Goal: Task Accomplishment & Management: Use online tool/utility

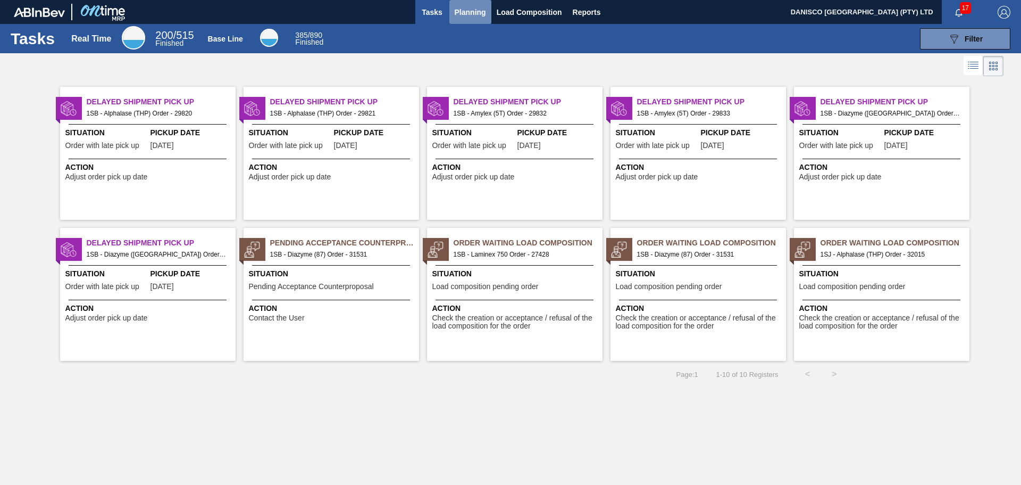
click at [466, 7] on span "Planning" at bounding box center [470, 12] width 31 height 13
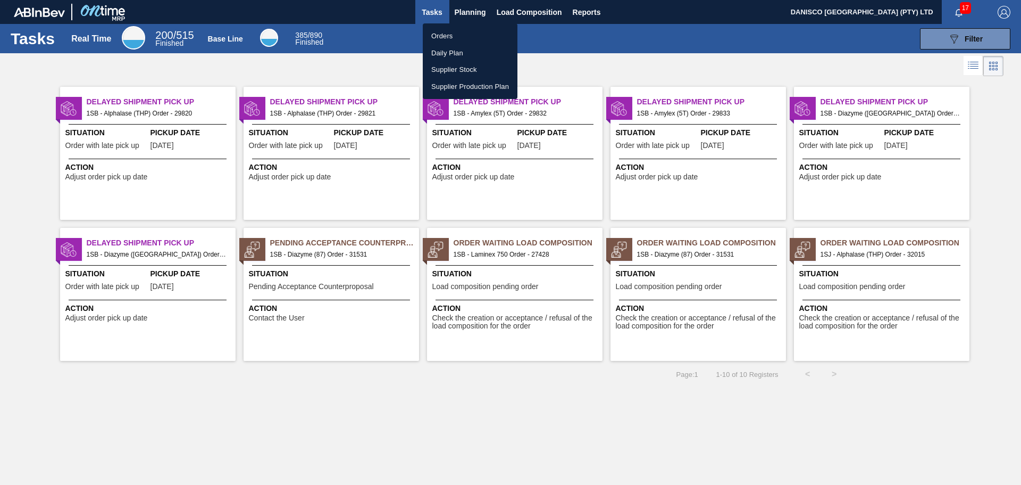
click at [441, 31] on li "Orders" at bounding box center [470, 36] width 95 height 17
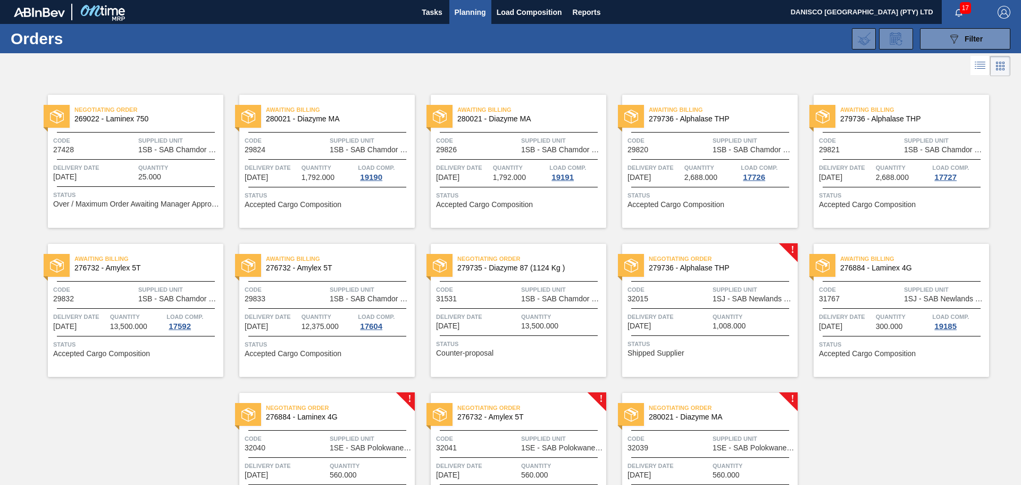
scroll to position [80, 0]
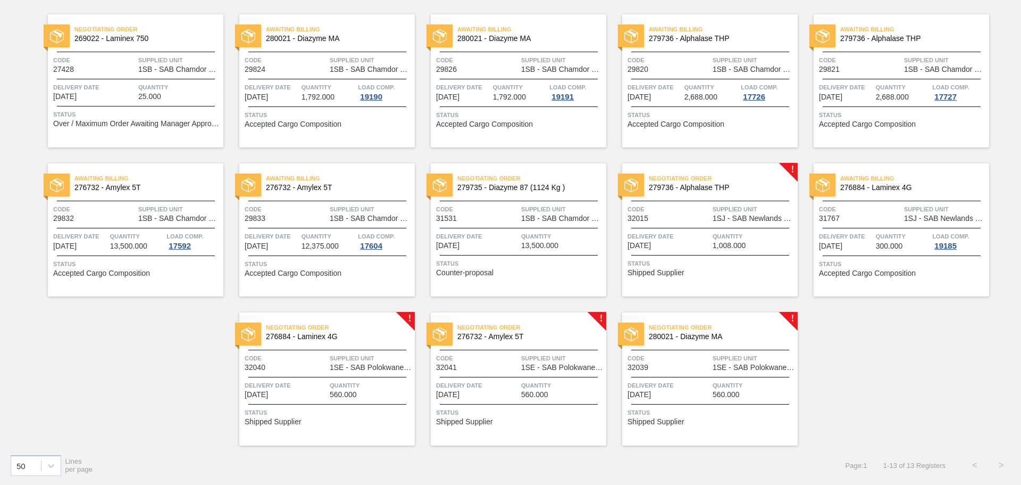
click at [677, 362] on span "Code" at bounding box center [669, 358] width 82 height 11
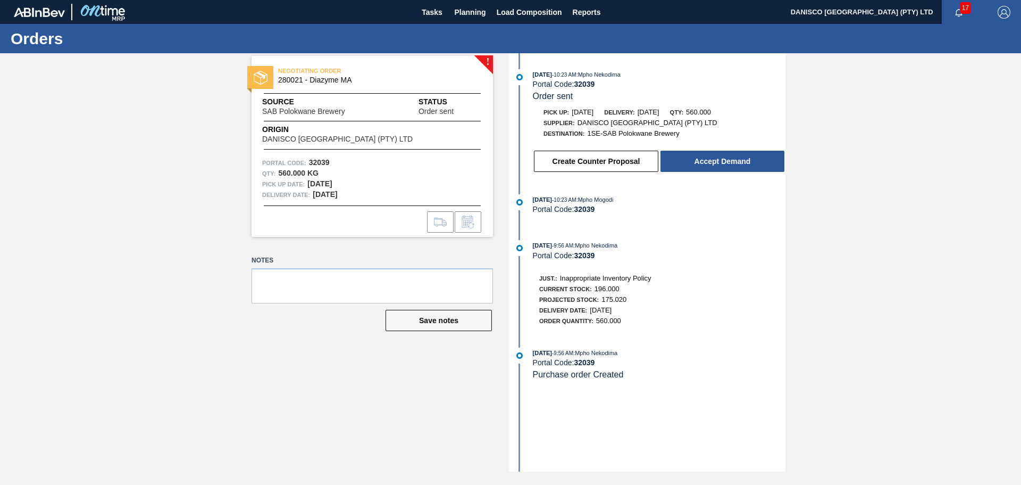
click at [72, 184] on div "! NEGOTIATING ORDER 280021 - Diazyme MA Source SAB Polokwane Brewery Status Ord…" at bounding box center [510, 262] width 1021 height 418
click at [881, 277] on div "! NEGOTIATING ORDER 280021 - Diazyme MA Source SAB Polokwane Brewery Status Ord…" at bounding box center [510, 262] width 1021 height 418
click at [223, 339] on div "! NEGOTIATING ORDER 280021 - Diazyme MA Source SAB Polokwane Brewery Status Ord…" at bounding box center [510, 262] width 1021 height 418
click at [330, 367] on div "! NEGOTIATING ORDER 280021 - Diazyme MA Source SAB Polokwane Brewery Status Ord…" at bounding box center [364, 262] width 257 height 418
click at [119, 180] on div "! NEGOTIATING ORDER 280021 - Diazyme MA Source SAB Polokwane Brewery Status Ord…" at bounding box center [510, 262] width 1021 height 418
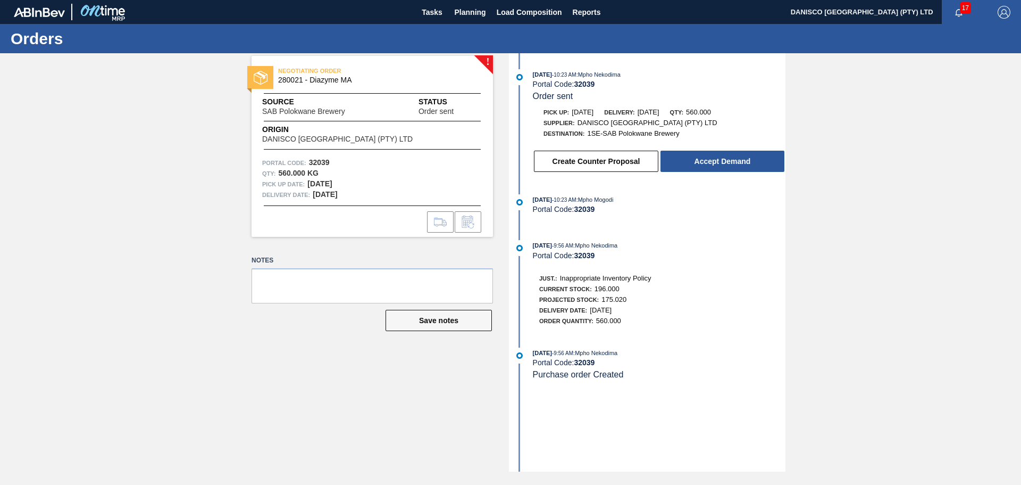
click at [32, 187] on div "! NEGOTIATING ORDER 280021 - Diazyme MA Source SAB Polokwane Brewery Status Ord…" at bounding box center [510, 262] width 1021 height 418
click at [131, 190] on div "! NEGOTIATING ORDER 280021 - Diazyme MA Source SAB Polokwane Brewery Status Ord…" at bounding box center [510, 262] width 1021 height 418
click at [104, 191] on div "! NEGOTIATING ORDER 280021 - Diazyme MA Source SAB Polokwane Brewery Status Ord…" at bounding box center [510, 262] width 1021 height 418
click at [172, 194] on div "! NEGOTIATING ORDER 280021 - Diazyme MA Source SAB Polokwane Brewery Status Ord…" at bounding box center [510, 262] width 1021 height 418
click at [152, 266] on div "! NEGOTIATING ORDER 280021 - Diazyme MA Source SAB Polokwane Brewery Status Ord…" at bounding box center [510, 262] width 1021 height 418
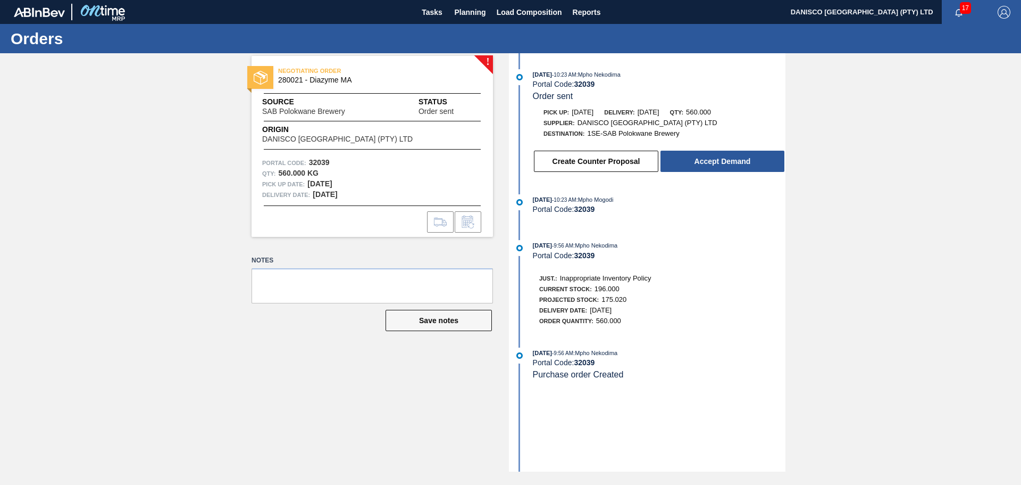
click at [113, 248] on div "! NEGOTIATING ORDER 280021 - Diazyme MA Source SAB Polokwane Brewery Status Ord…" at bounding box center [510, 262] width 1021 height 418
click at [118, 198] on div "! NEGOTIATING ORDER 280021 - Diazyme MA Source SAB Polokwane Brewery Status Ord…" at bounding box center [510, 262] width 1021 height 418
click at [829, 188] on div "! NEGOTIATING ORDER 280021 - Diazyme MA Source SAB Polokwane Brewery Status Ord…" at bounding box center [510, 262] width 1021 height 418
click at [813, 171] on div "! NEGOTIATING ORDER 280021 - Diazyme MA Source SAB Polokwane Brewery Status Ord…" at bounding box center [510, 262] width 1021 height 418
click at [138, 247] on div "! NEGOTIATING ORDER 280021 - Diazyme MA Source SAB Polokwane Brewery Status Ord…" at bounding box center [510, 262] width 1021 height 418
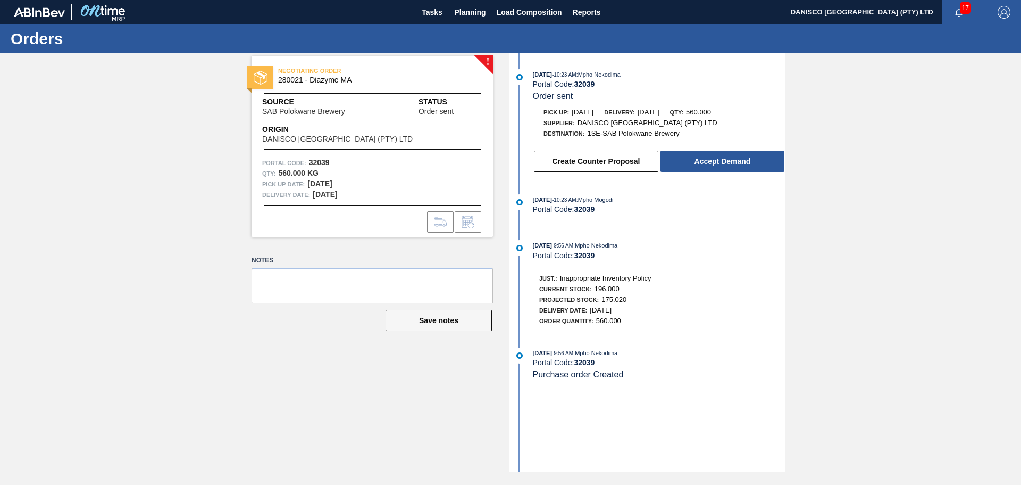
click at [941, 229] on div "! NEGOTIATING ORDER 280021 - Diazyme MA Source SAB Polokwane Brewery Status Ord…" at bounding box center [510, 262] width 1021 height 418
click at [724, 161] on button "Accept Demand" at bounding box center [723, 161] width 124 height 21
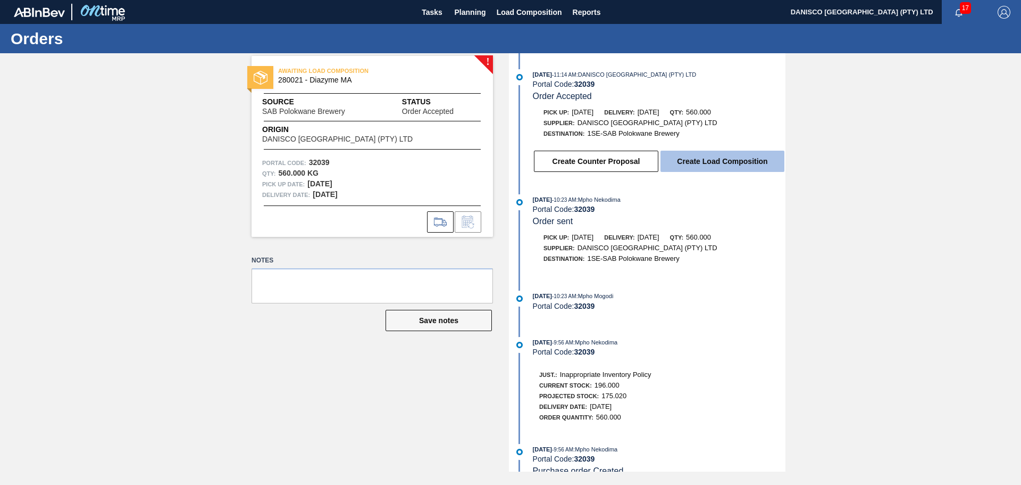
click at [737, 164] on button "Create Load Composition" at bounding box center [723, 161] width 124 height 21
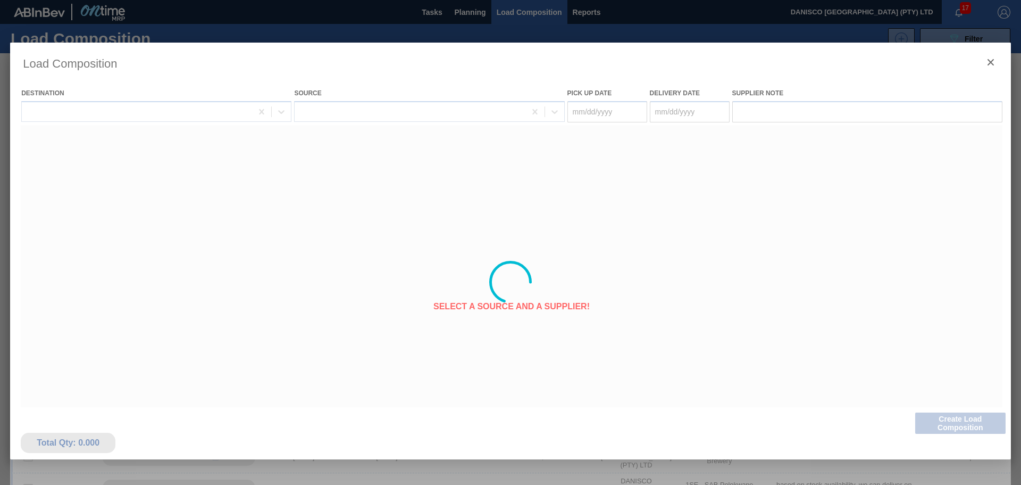
type Date "[DATE]"
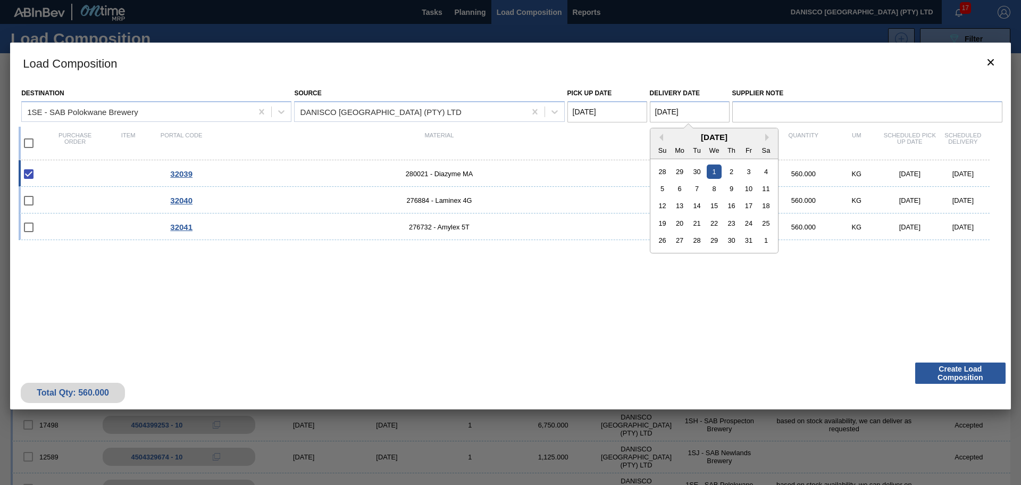
click at [698, 113] on Date "[DATE]" at bounding box center [690, 111] width 80 height 21
click at [747, 170] on div "3" at bounding box center [749, 171] width 14 height 14
type Date "[DATE]"
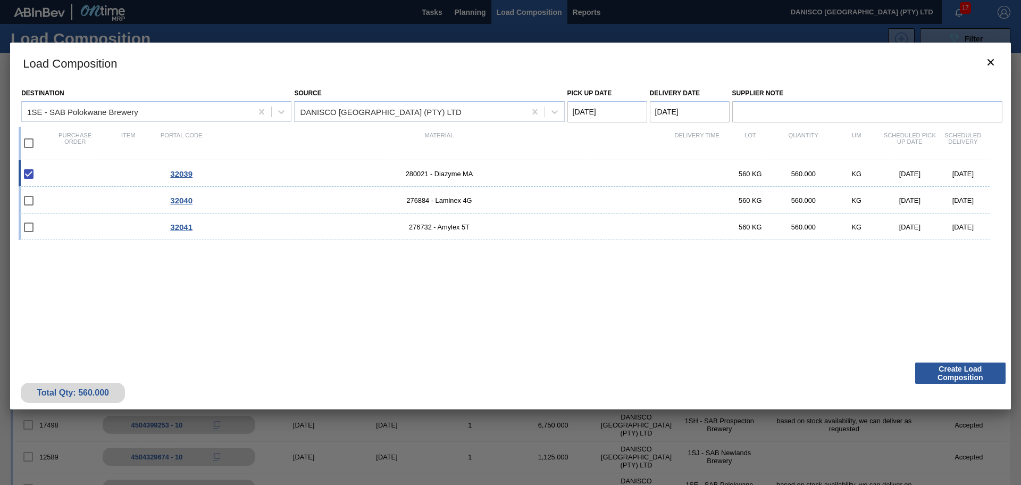
click at [637, 110] on Date "[DATE]" at bounding box center [608, 111] width 80 height 21
click at [652, 241] on div "2" at bounding box center [649, 240] width 14 height 14
type Date "[DATE]"
click at [624, 302] on div "32039 280021 - Diazyme MA 560 KG 560.000 KG [DATE] [DATE] 32040 276884 - Lamine…" at bounding box center [509, 252] width 980 height 184
click at [946, 369] on button "Create Load Composition" at bounding box center [960, 372] width 90 height 21
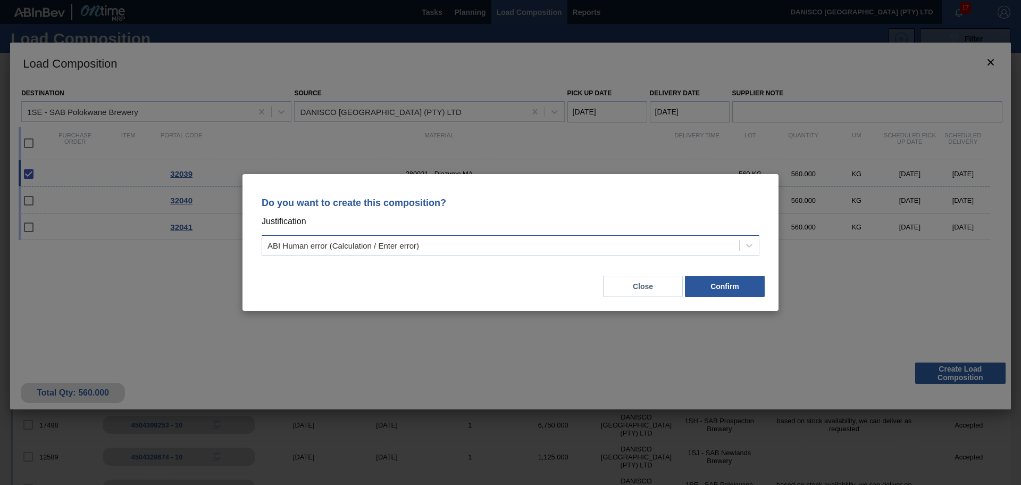
click at [404, 243] on div "ABI Human error (Calculation / Enter error)" at bounding box center [344, 245] width 152 height 9
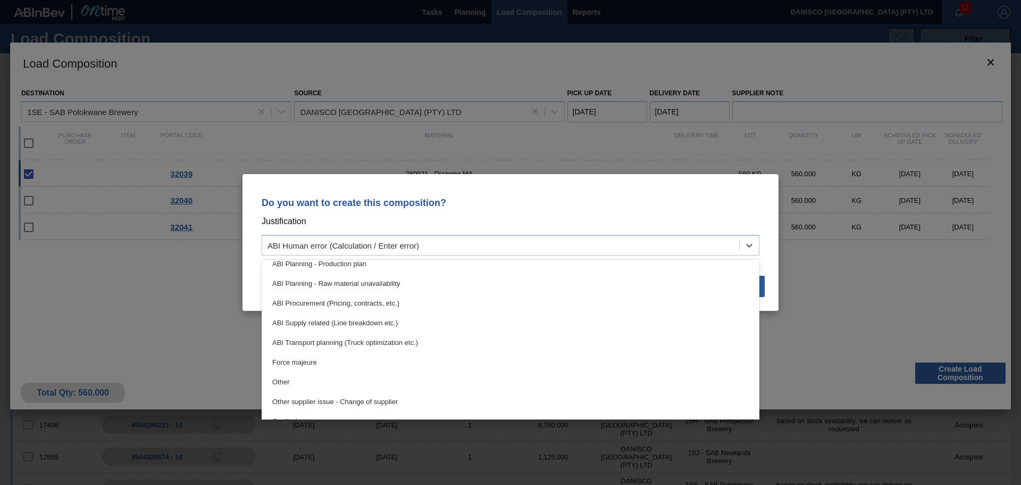
scroll to position [160, 0]
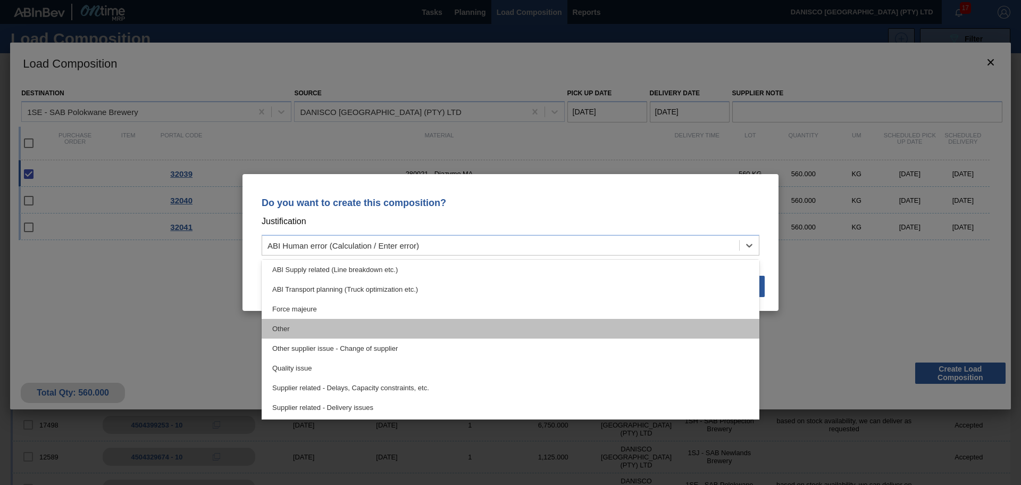
click at [338, 330] on div "Other" at bounding box center [511, 329] width 498 height 20
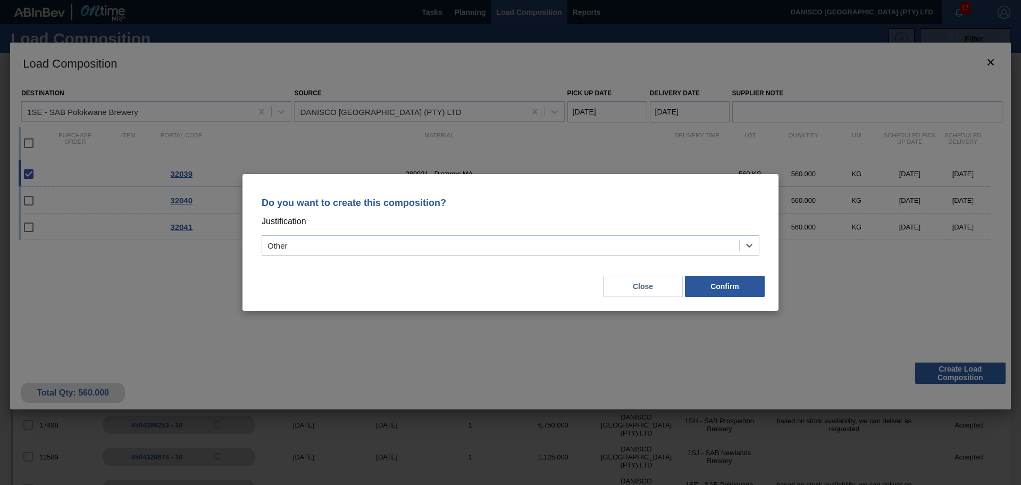
click at [403, 287] on div "Close Confirm" at bounding box center [510, 280] width 511 height 36
click at [718, 287] on button "Confirm" at bounding box center [725, 286] width 80 height 21
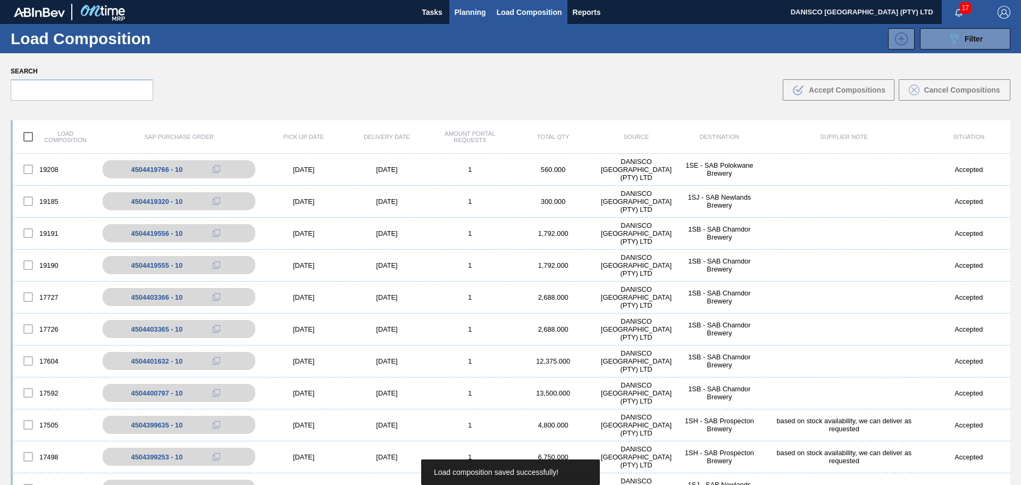
click at [469, 16] on span "Planning" at bounding box center [470, 12] width 31 height 13
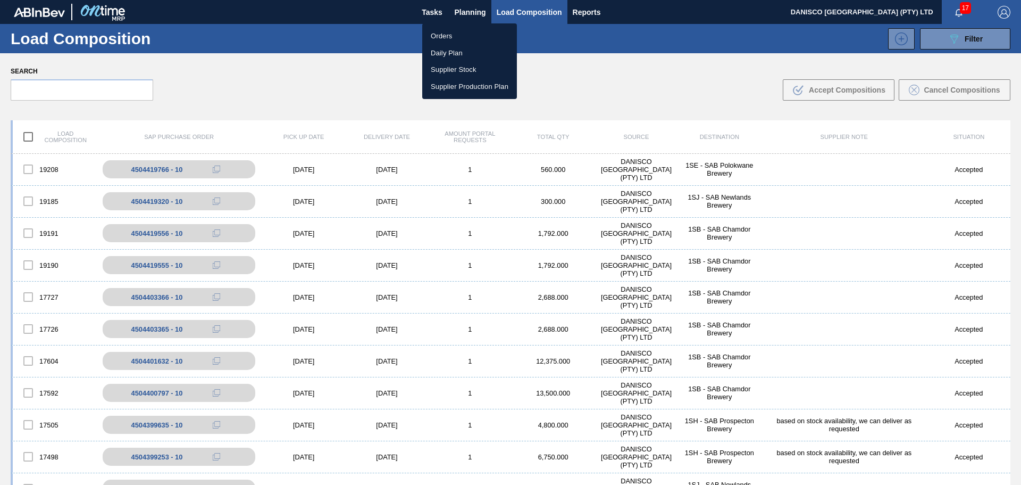
click at [446, 36] on li "Orders" at bounding box center [469, 36] width 95 height 17
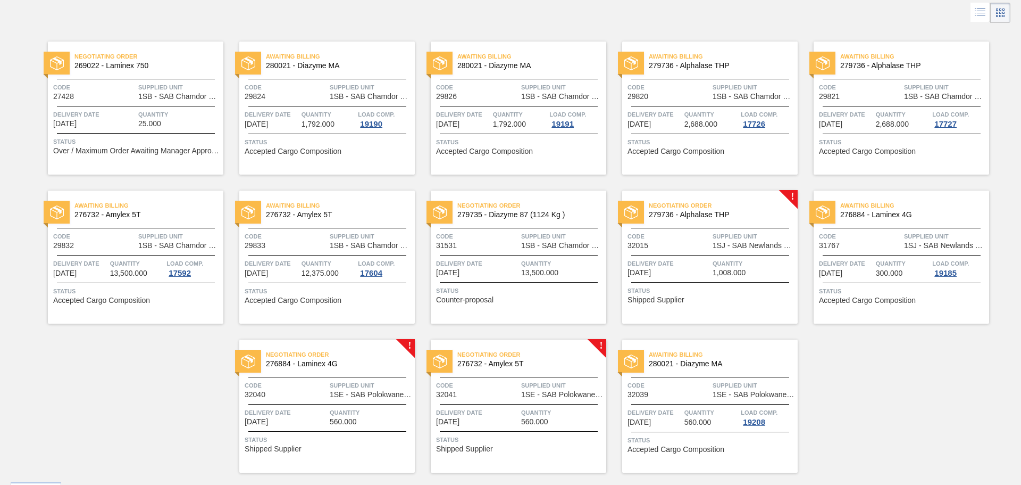
scroll to position [80, 0]
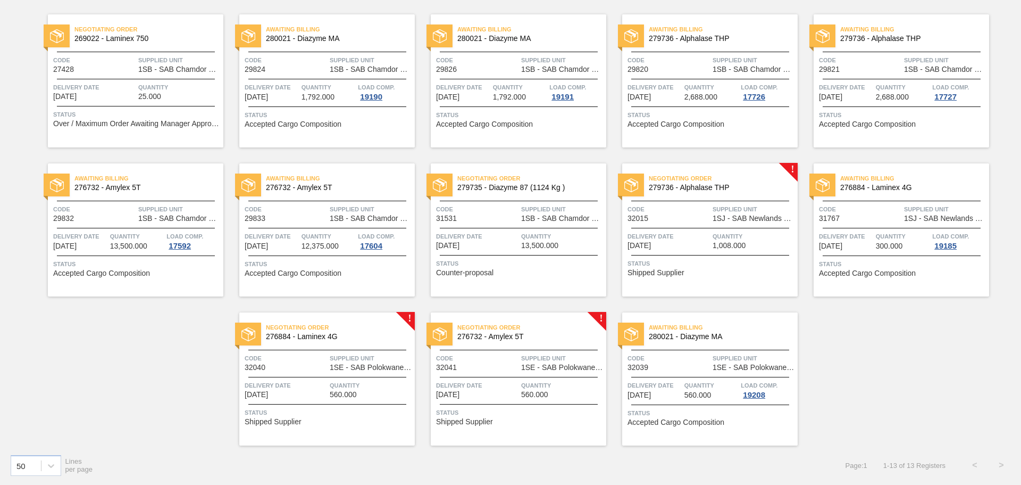
click at [674, 371] on div "Awaiting Billing 280021 - Diazyme MA Code 32039 Supplied Unit 1SE - SAB Polokwa…" at bounding box center [710, 378] width 176 height 133
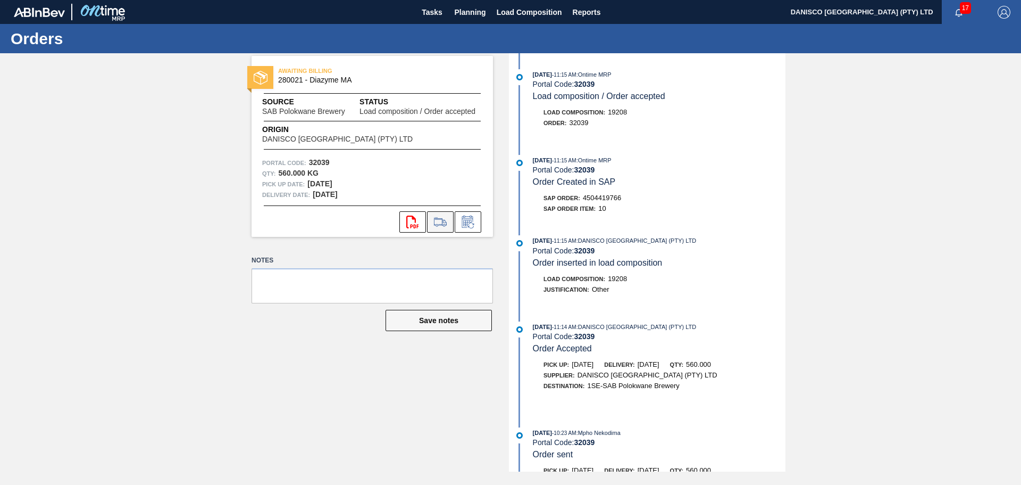
click at [440, 223] on icon at bounding box center [440, 221] width 17 height 13
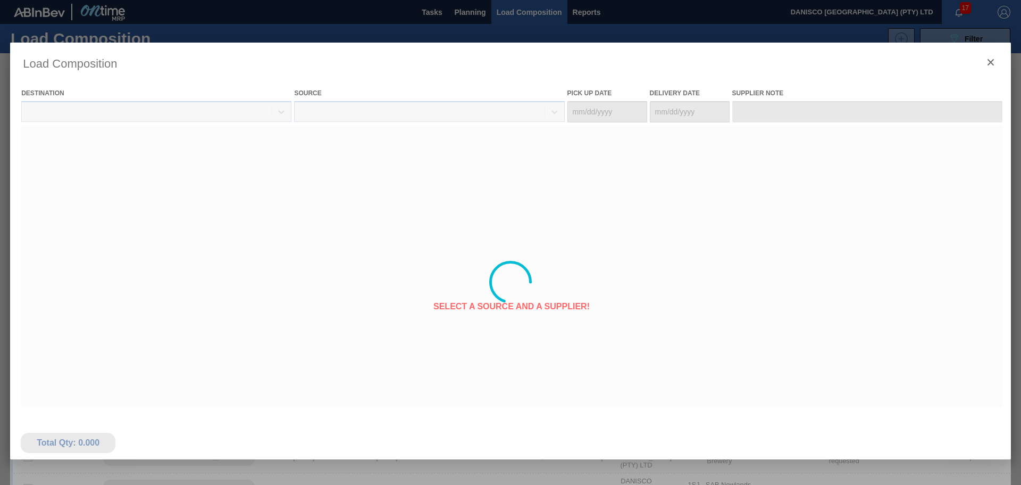
type Date "[DATE]"
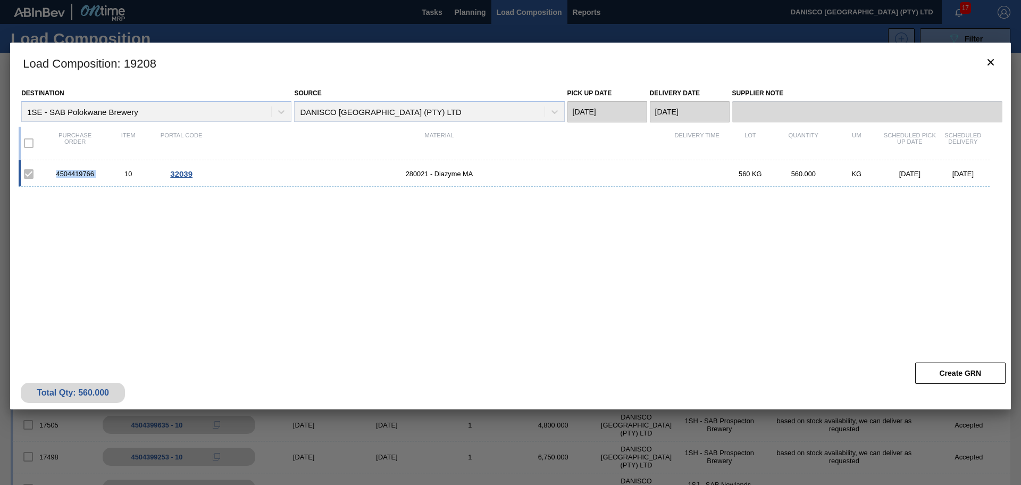
drag, startPoint x: 104, startPoint y: 176, endPoint x: 54, endPoint y: 177, distance: 50.0
click at [54, 177] on div "4504419766 10 32039 280021 - Diazyme MA 560 KG 560.000 KG [DATE] [DATE]" at bounding box center [504, 173] width 971 height 27
copy div "4504419766"
click at [994, 56] on icon "botão de ícone" at bounding box center [991, 62] width 13 height 13
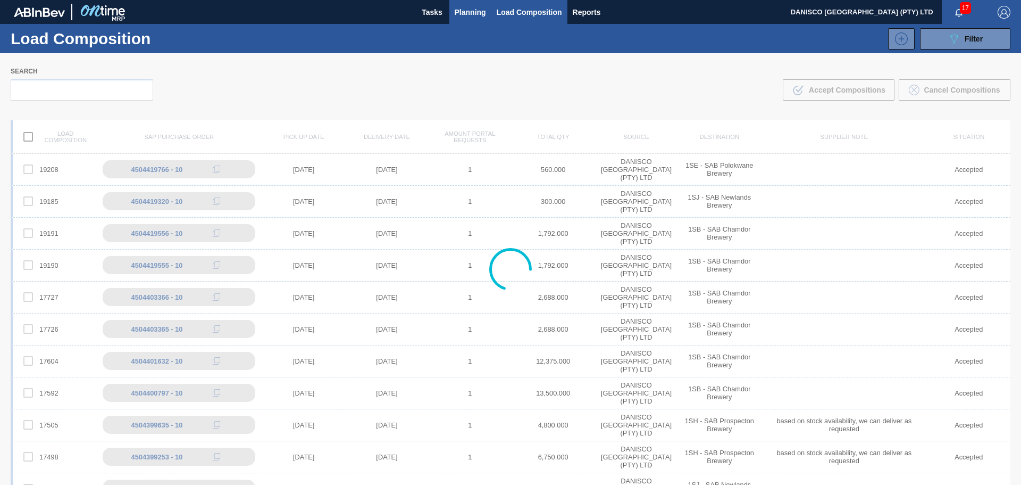
click at [464, 14] on span "Planning" at bounding box center [470, 12] width 31 height 13
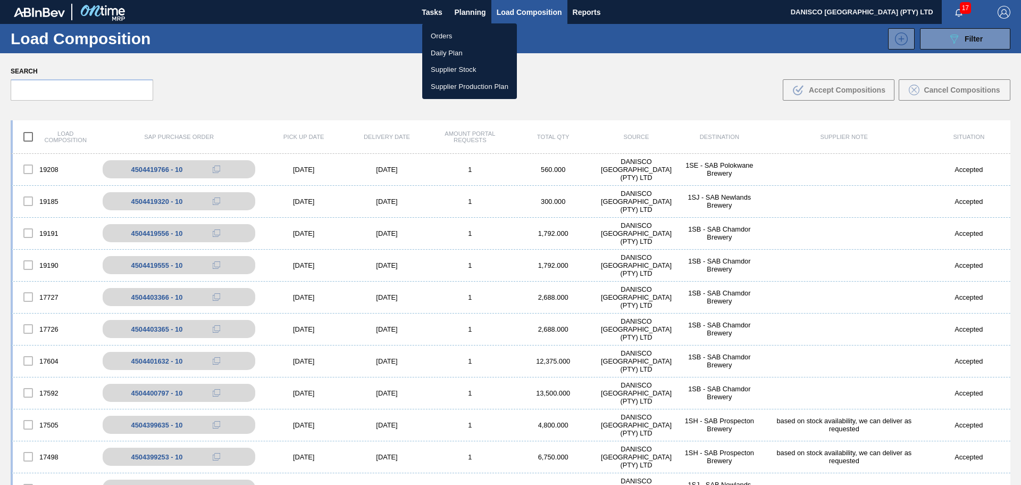
click at [456, 33] on li "Orders" at bounding box center [469, 36] width 95 height 17
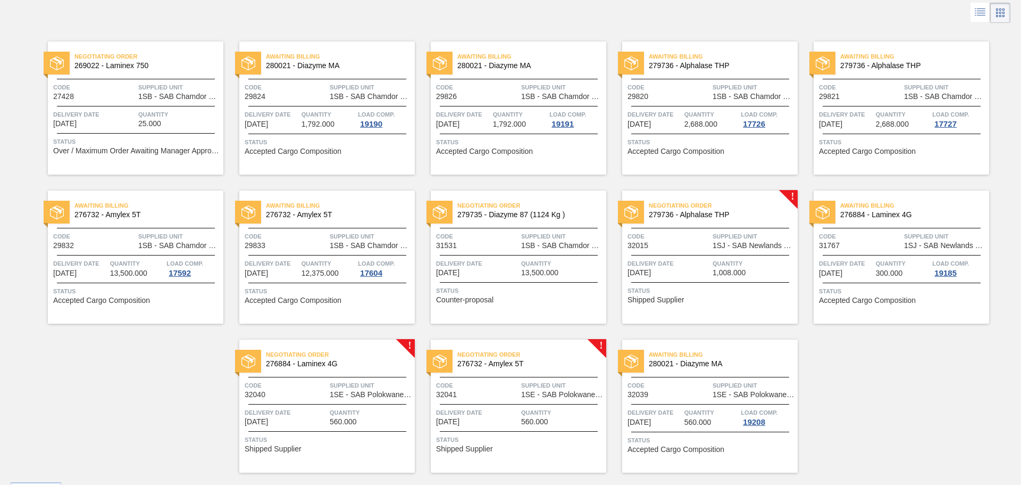
scroll to position [80, 0]
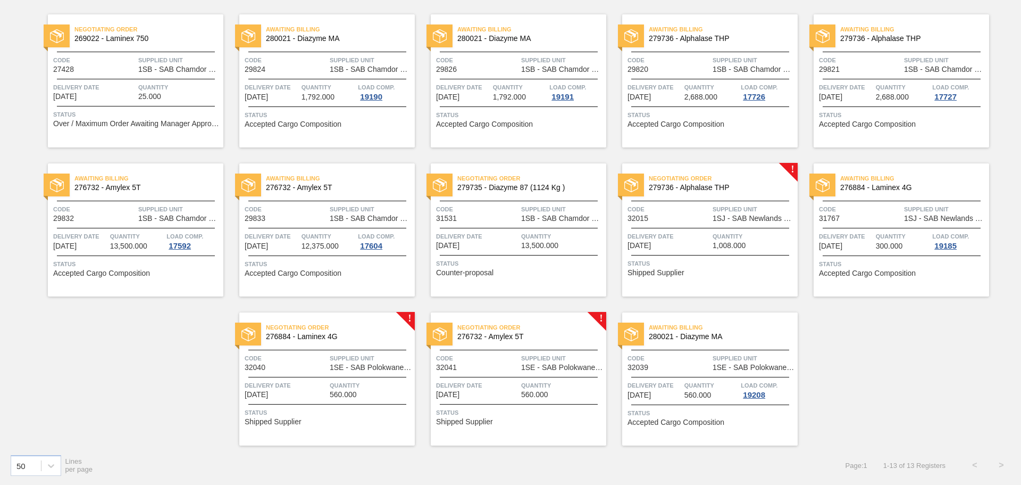
click at [310, 369] on div "Code 32040" at bounding box center [286, 362] width 82 height 19
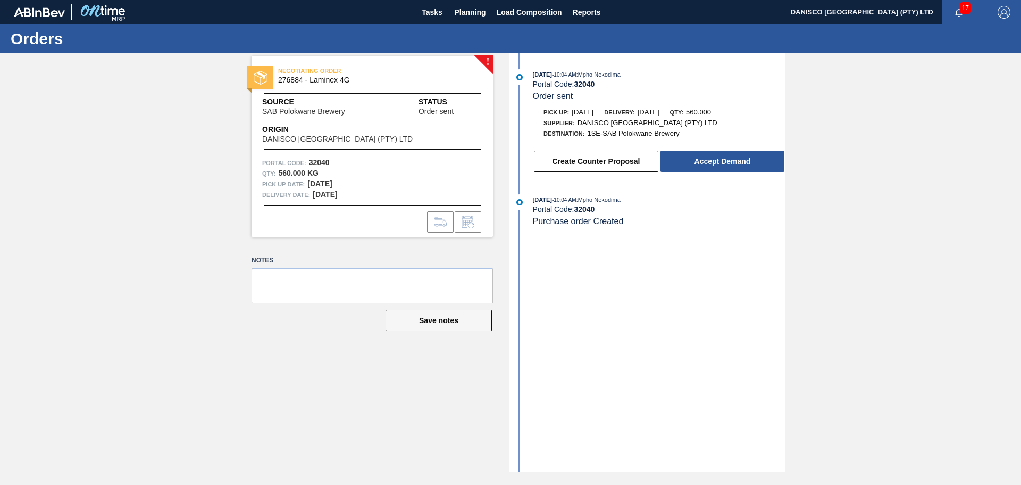
click at [960, 165] on div "! NEGOTIATING ORDER 276884 - Laminex 4G Source SAB Polokwane Brewery Status Ord…" at bounding box center [510, 262] width 1021 height 418
click at [101, 221] on div "! NEGOTIATING ORDER 276884 - Laminex 4G Source SAB Polokwane Brewery Status Ord…" at bounding box center [510, 262] width 1021 height 418
click at [102, 230] on div "! NEGOTIATING ORDER 276884 - Laminex 4G Source SAB Polokwane Brewery Status Ord…" at bounding box center [510, 262] width 1021 height 418
click at [168, 171] on div "! NEGOTIATING ORDER 276884 - Laminex 4G Source SAB Polokwane Brewery Status Ord…" at bounding box center [510, 262] width 1021 height 418
click at [157, 145] on div "! NEGOTIATING ORDER 276884 - Laminex 4G Source SAB Polokwane Brewery Status Ord…" at bounding box center [510, 262] width 1021 height 418
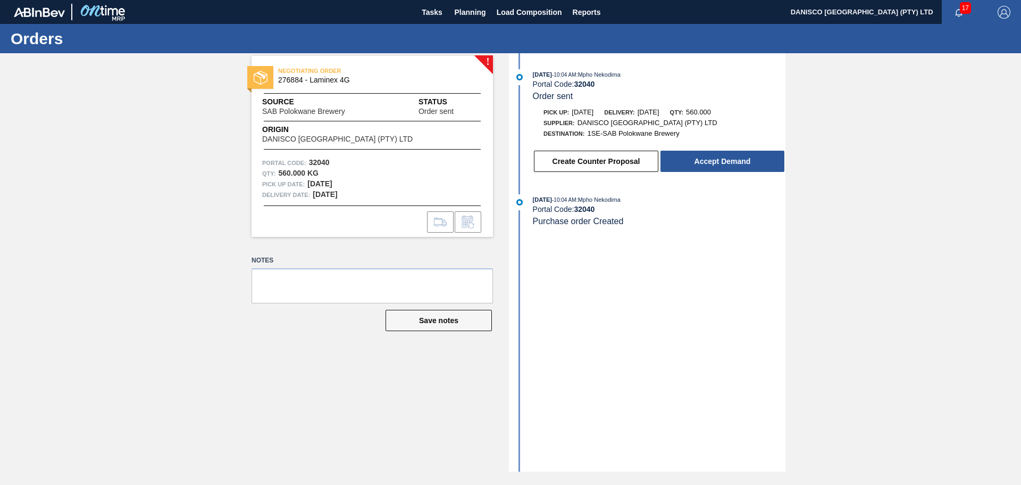
click at [157, 145] on div "! NEGOTIATING ORDER 276884 - Laminex 4G Source SAB Polokwane Brewery Status Ord…" at bounding box center [510, 262] width 1021 height 418
click at [859, 199] on div "! NEGOTIATING ORDER 276884 - Laminex 4G Source SAB Polokwane Brewery Status Ord…" at bounding box center [510, 262] width 1021 height 418
click at [805, 182] on div "! NEGOTIATING ORDER 276884 - Laminex 4G Source SAB Polokwane Brewery Status Ord…" at bounding box center [510, 262] width 1021 height 418
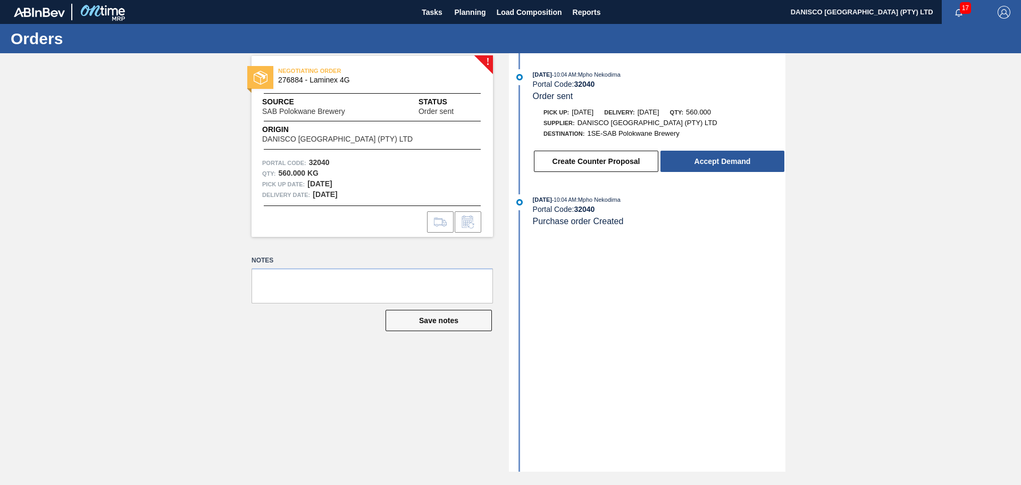
click at [138, 316] on div "! NEGOTIATING ORDER 276884 - Laminex 4G Source SAB Polokwane Brewery Status Ord…" at bounding box center [510, 262] width 1021 height 418
click at [892, 154] on div "! NEGOTIATING ORDER 276884 - Laminex 4G Source SAB Polokwane Brewery Status Ord…" at bounding box center [510, 262] width 1021 height 418
click at [140, 147] on div "! NEGOTIATING ORDER 276884 - Laminex 4G Source SAB Polokwane Brewery Status Ord…" at bounding box center [510, 262] width 1021 height 418
click at [807, 122] on div "! NEGOTIATING ORDER 276884 - Laminex 4G Source SAB Polokwane Brewery Status Ord…" at bounding box center [510, 262] width 1021 height 418
drag, startPoint x: 194, startPoint y: 397, endPoint x: 237, endPoint y: 465, distance: 81.0
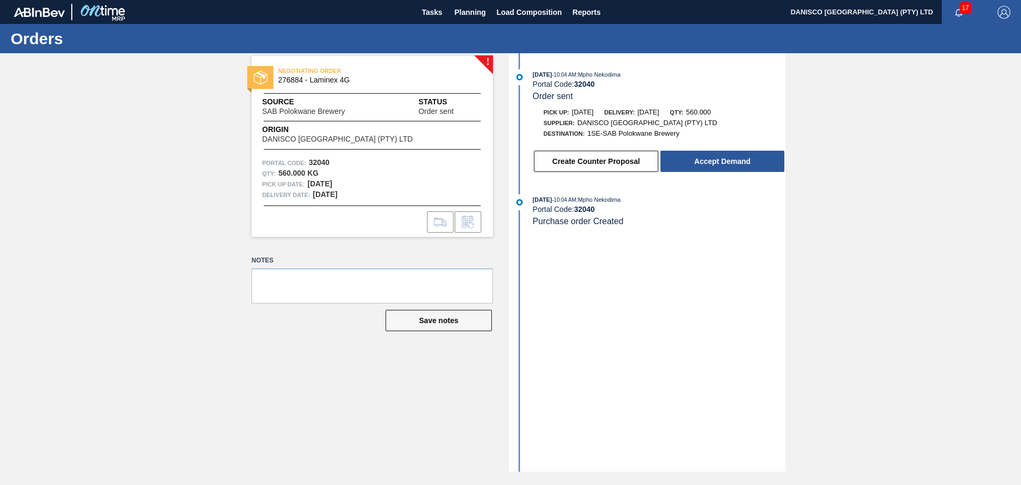
click at [196, 405] on div "! NEGOTIATING ORDER 276884 - Laminex 4G Source SAB Polokwane Brewery Status Ord…" at bounding box center [510, 262] width 1021 height 418
click at [115, 134] on div "! NEGOTIATING ORDER 276884 - Laminex 4G Source SAB Polokwane Brewery Status Ord…" at bounding box center [510, 262] width 1021 height 418
click at [871, 124] on div "! NEGOTIATING ORDER 276884 - Laminex 4G Source SAB Polokwane Brewery Status Ord…" at bounding box center [510, 262] width 1021 height 418
click at [718, 153] on button "Accept Demand" at bounding box center [723, 161] width 124 height 21
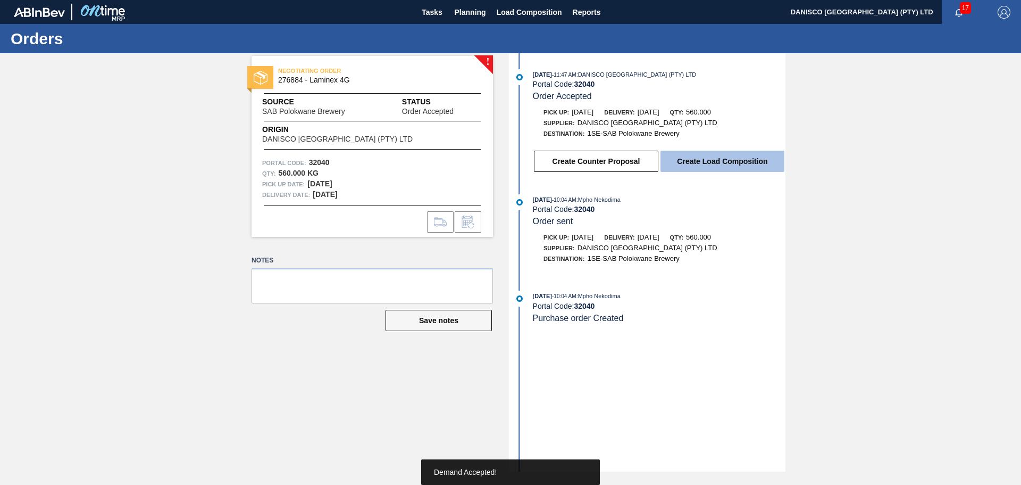
click at [718, 161] on button "Create Load Composition" at bounding box center [723, 161] width 124 height 21
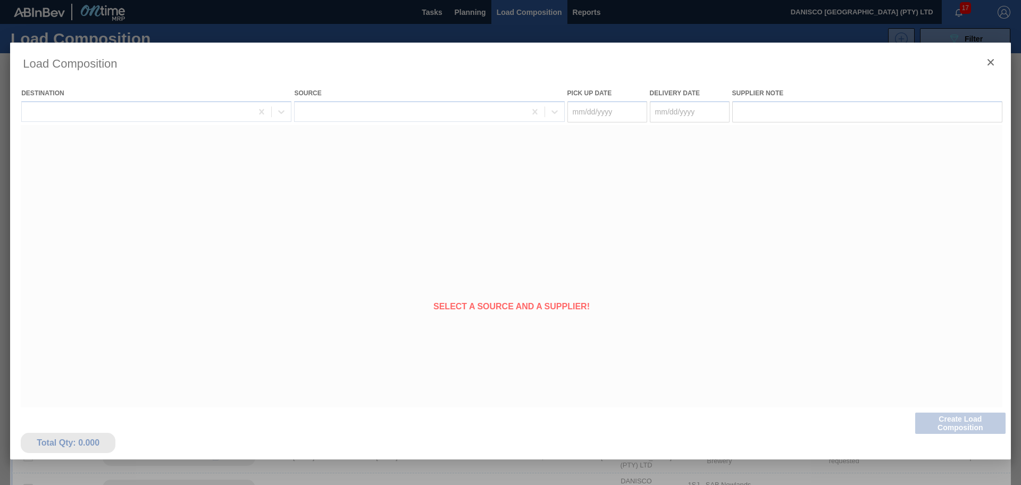
type Date "[DATE]"
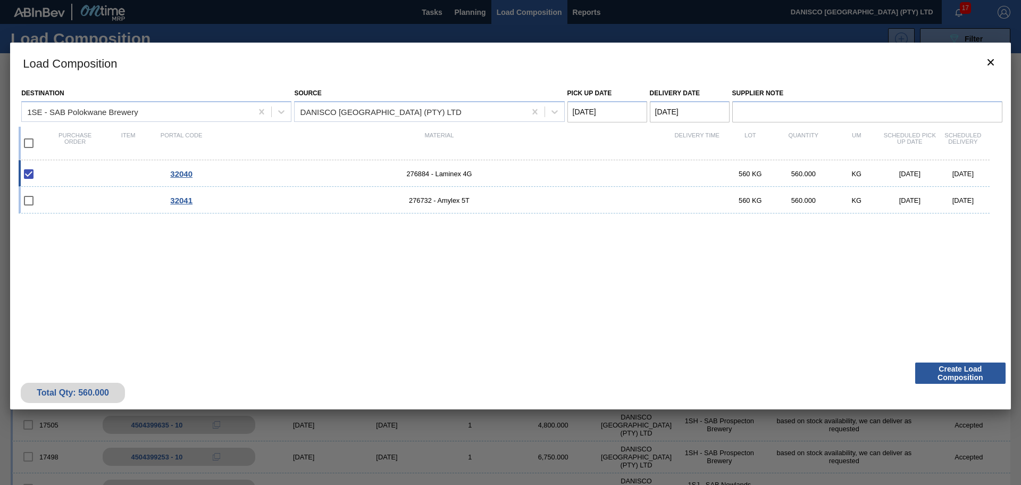
click at [704, 107] on Date "[DATE]" at bounding box center [690, 111] width 80 height 21
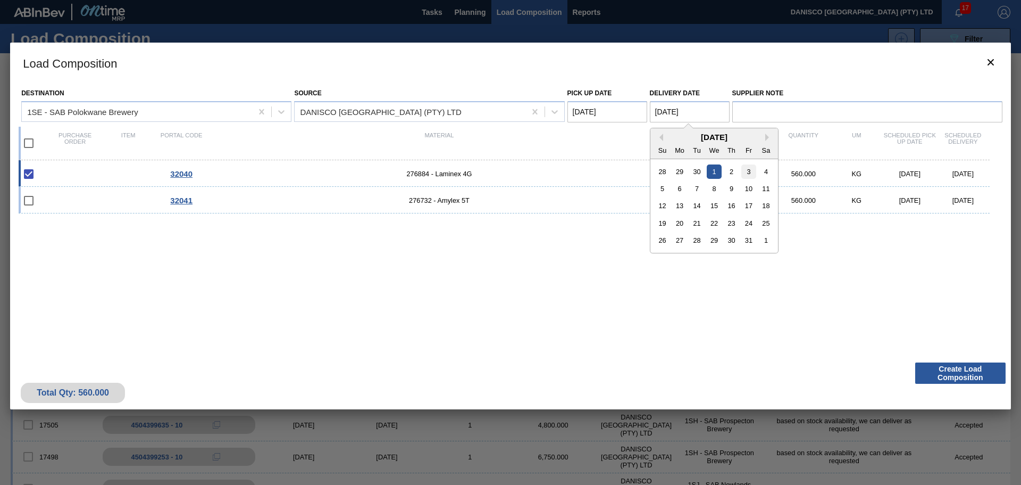
click at [746, 171] on div "3" at bounding box center [749, 171] width 14 height 14
type Date "[DATE]"
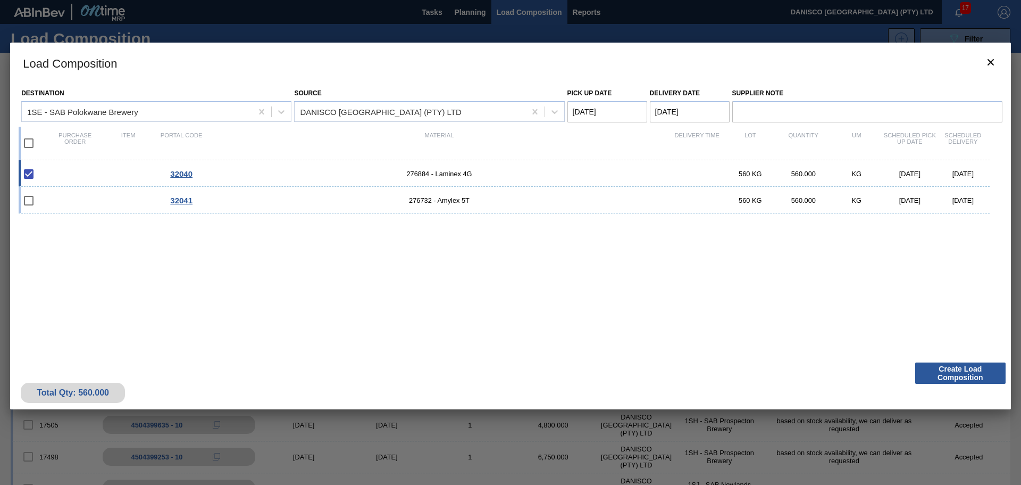
click at [631, 118] on Date "[DATE]" at bounding box center [608, 111] width 80 height 21
click at [645, 240] on div "2" at bounding box center [649, 240] width 14 height 14
type Date "[DATE]"
click at [648, 295] on div "32040 276884 - Laminex 4G 560 KG 560.000 KG [DATE] [DATE] 32041 276732 - Amylex…" at bounding box center [509, 252] width 980 height 184
click at [956, 375] on button "Create Load Composition" at bounding box center [960, 372] width 90 height 21
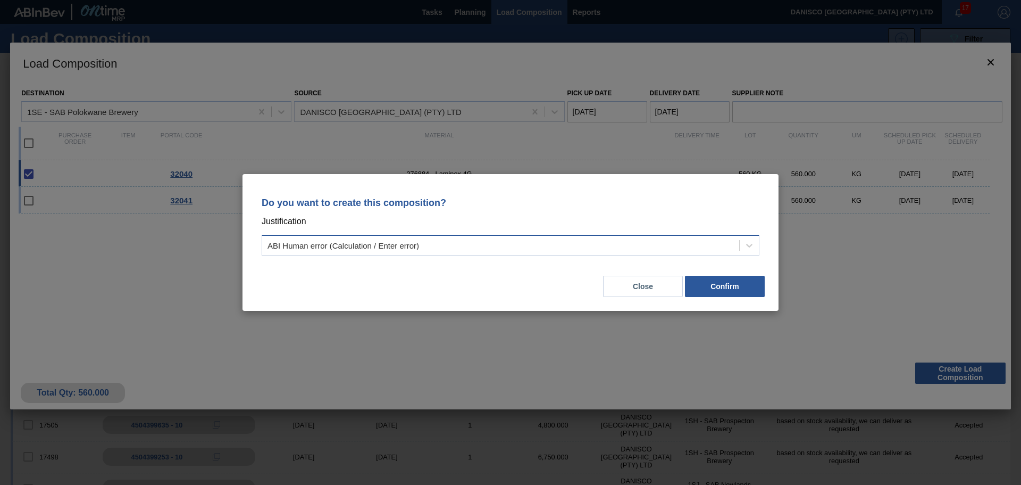
click at [364, 247] on div "ABI Human error (Calculation / Enter error)" at bounding box center [344, 245] width 152 height 9
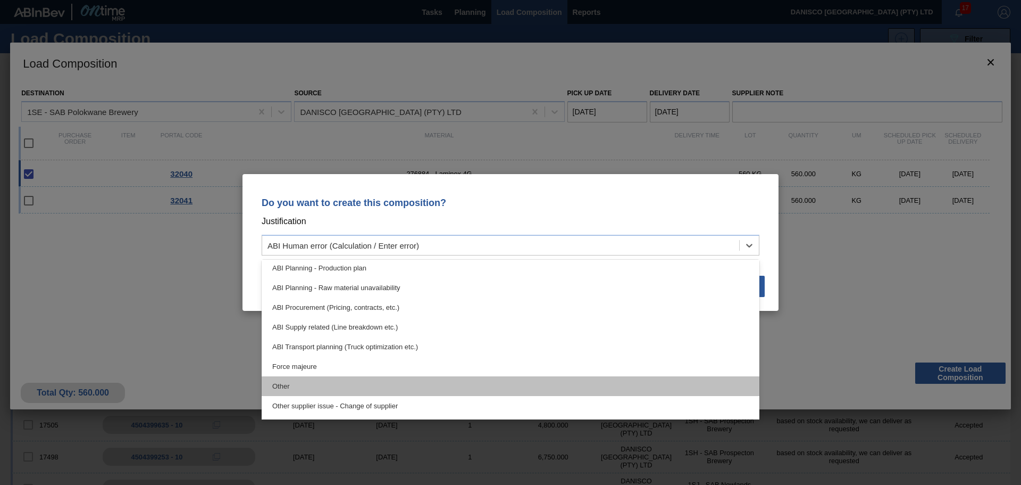
scroll to position [106, 0]
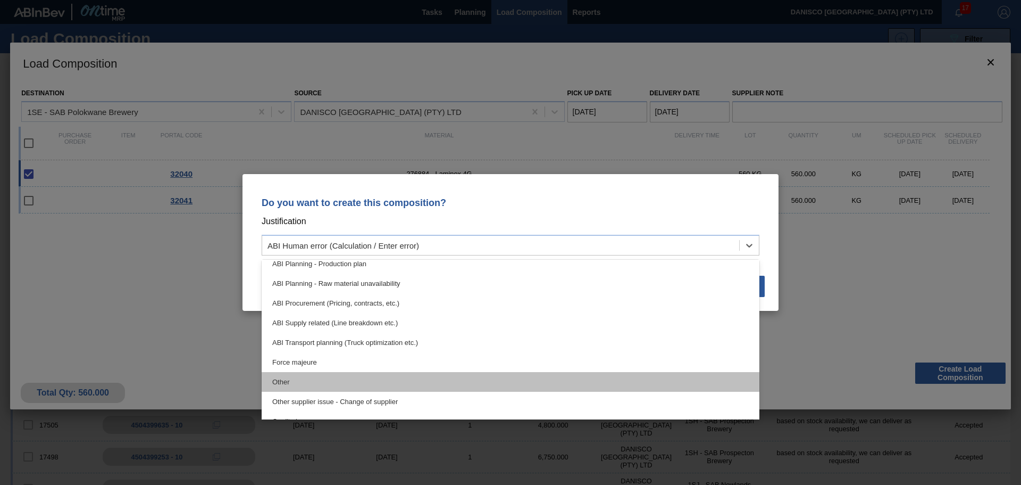
click at [338, 376] on div "Other" at bounding box center [511, 382] width 498 height 20
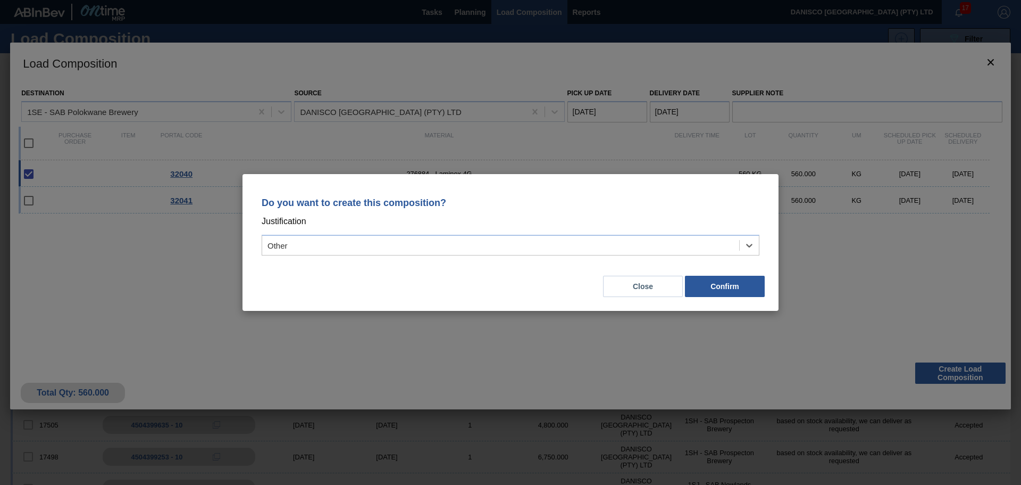
click at [423, 279] on div "Close Confirm" at bounding box center [510, 280] width 511 height 36
click at [711, 283] on button "Confirm" at bounding box center [725, 286] width 80 height 21
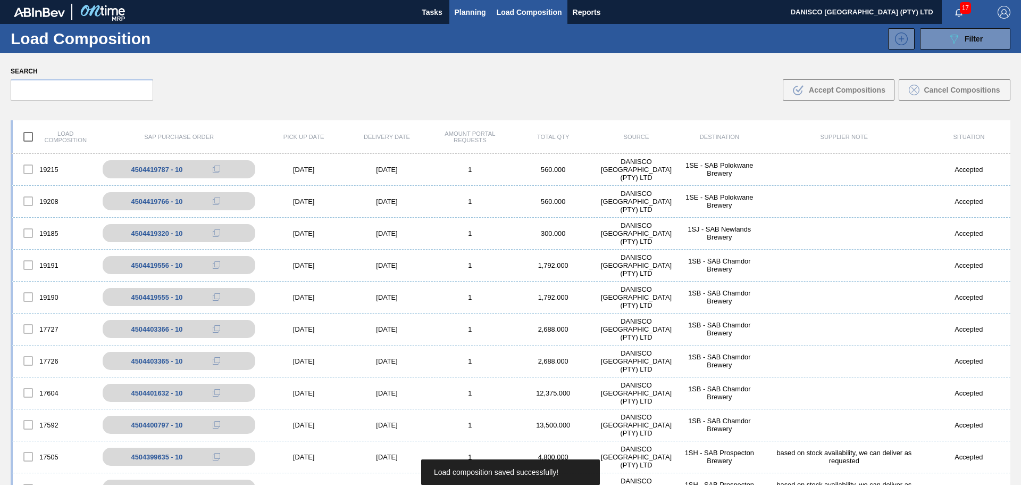
click at [461, 4] on button "Planning" at bounding box center [470, 12] width 42 height 24
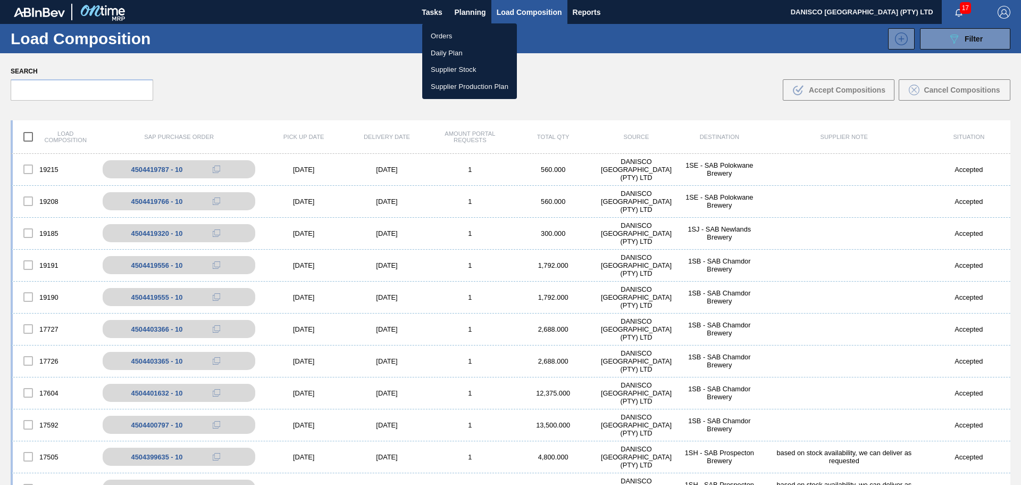
click at [447, 36] on li "Orders" at bounding box center [469, 36] width 95 height 17
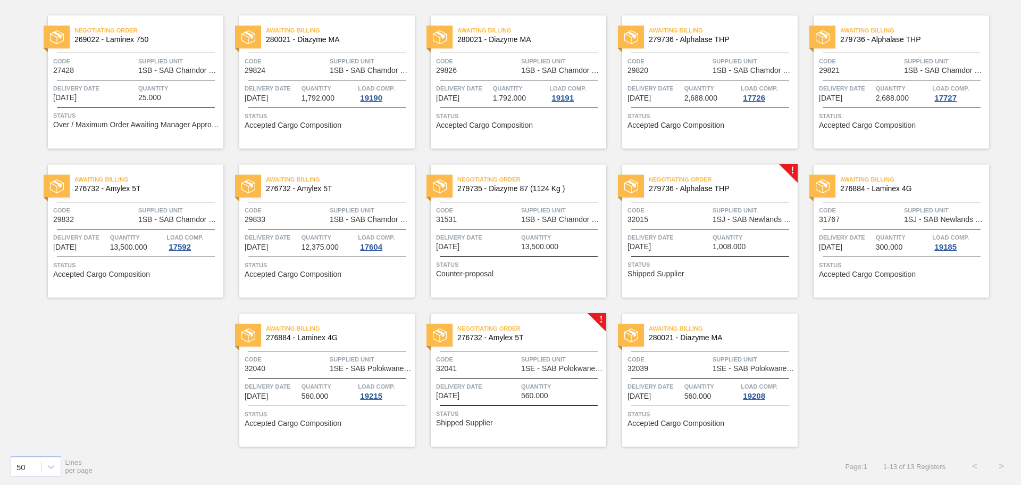
scroll to position [80, 0]
click at [291, 387] on span "Delivery Date" at bounding box center [272, 385] width 54 height 11
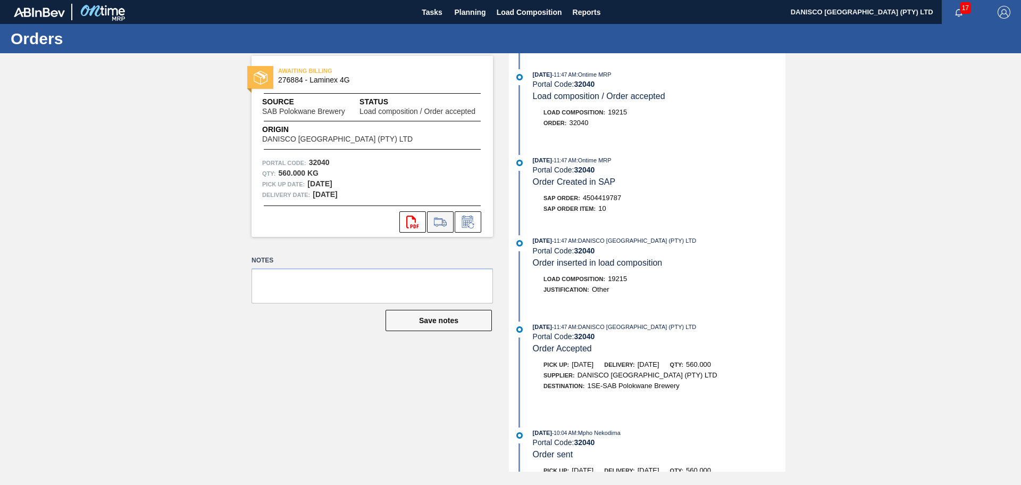
click at [438, 221] on icon at bounding box center [440, 221] width 17 height 13
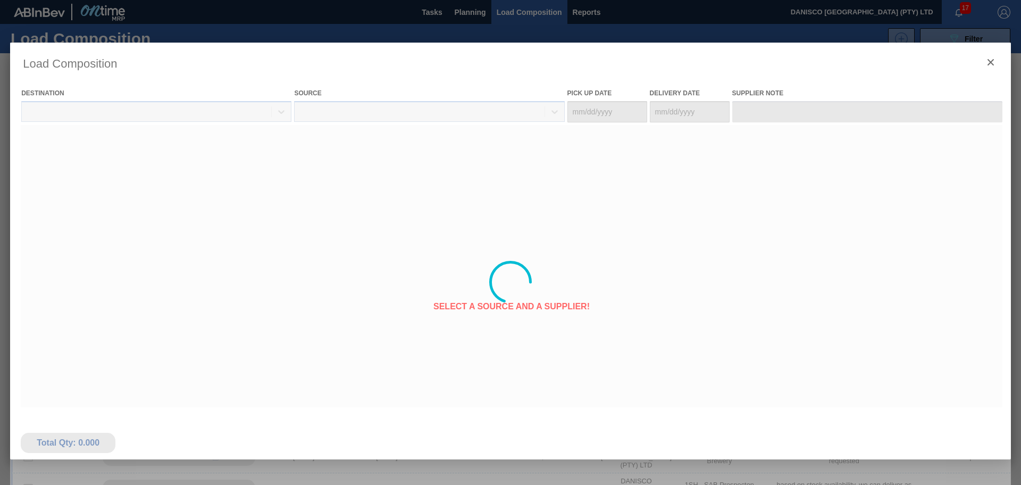
type Date "[DATE]"
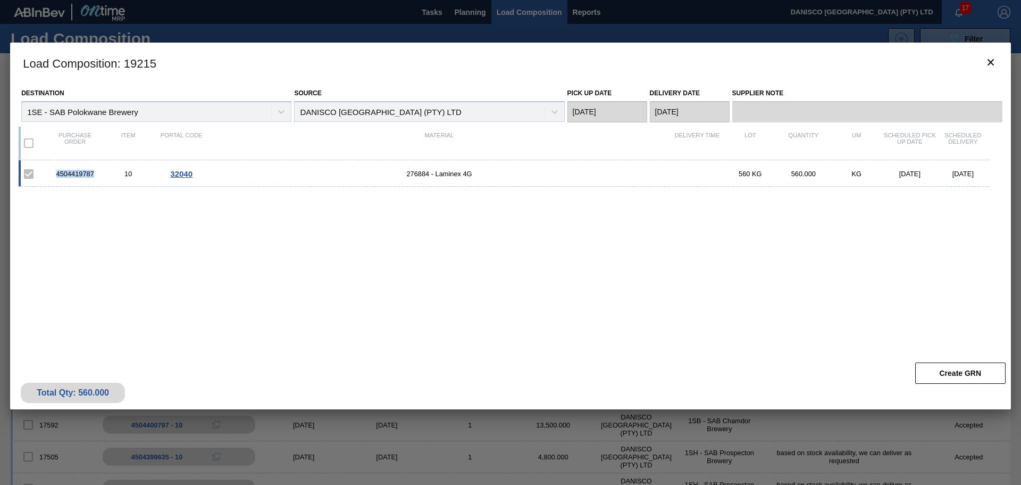
drag, startPoint x: 98, startPoint y: 174, endPoint x: 62, endPoint y: 175, distance: 36.2
click at [36, 174] on div "4504419787 10 32040 276884 - Laminex 4G 560 KG 560.000 KG [DATE] [DATE]" at bounding box center [504, 173] width 971 height 27
copy div "4504419787"
click at [994, 61] on icon "botão de ícone" at bounding box center [991, 62] width 13 height 13
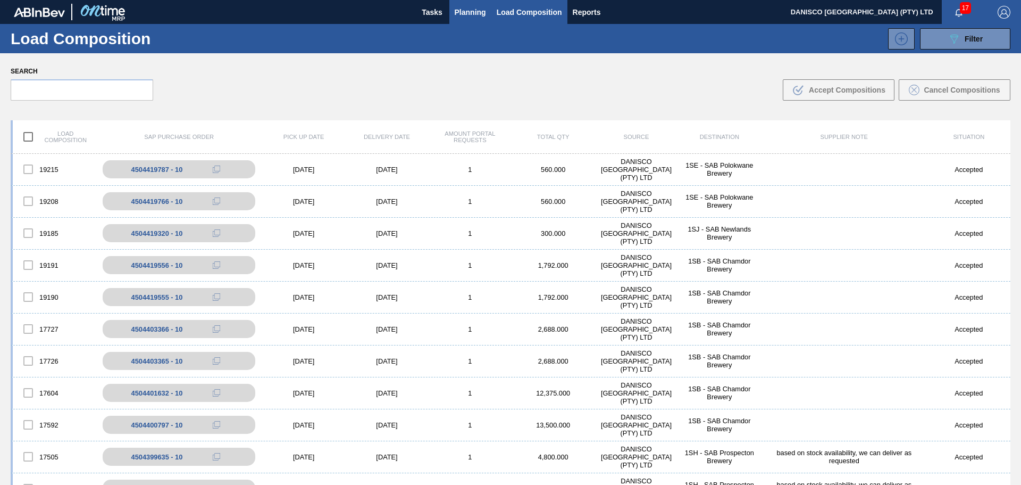
click at [469, 12] on span "Planning" at bounding box center [470, 12] width 31 height 13
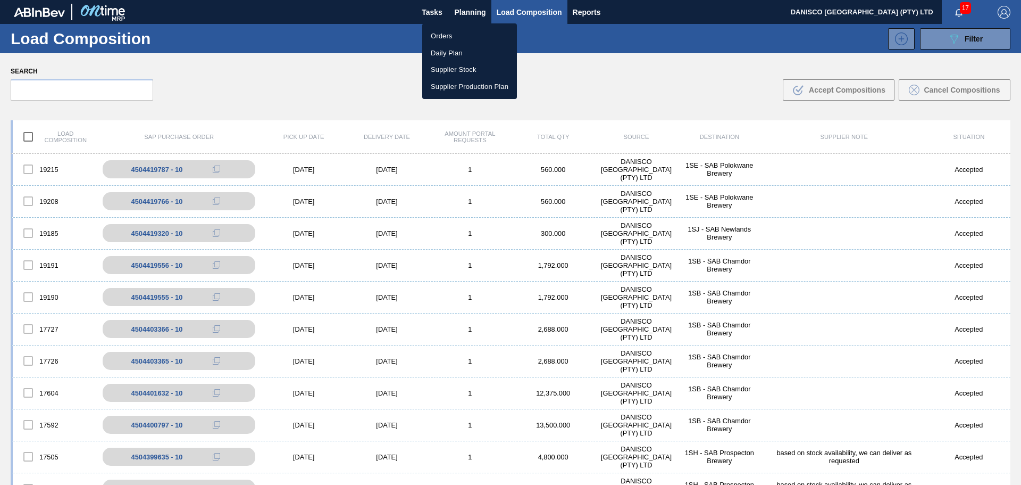
click at [454, 36] on li "Orders" at bounding box center [469, 36] width 95 height 17
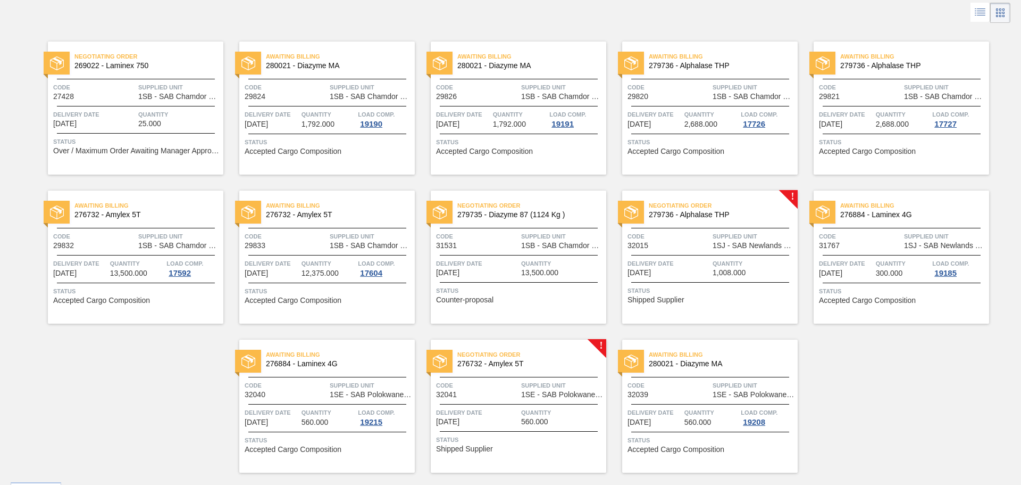
scroll to position [80, 0]
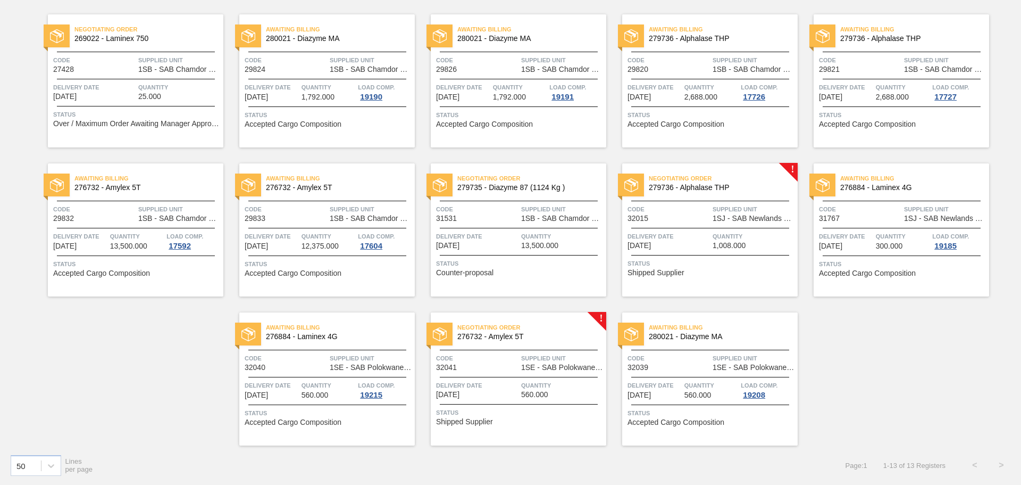
click at [484, 372] on div "Negotiating Order 276732 - Amylex 5T Code 32041 Supplied Unit 1SE - SAB Polokwa…" at bounding box center [519, 378] width 176 height 133
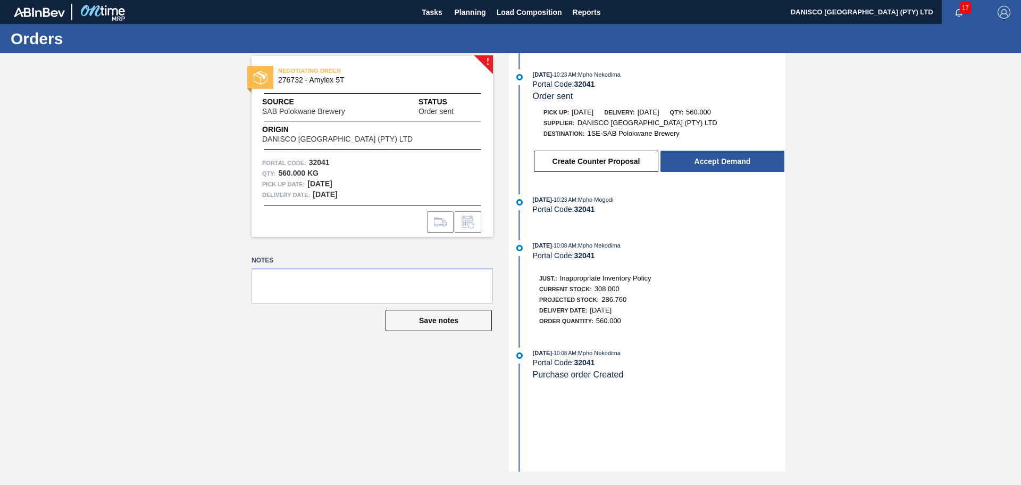
click at [61, 184] on div "! NEGOTIATING ORDER 276732 - Amylex 5T Source SAB Polokwane Brewery Status Orde…" at bounding box center [510, 262] width 1021 height 418
click at [89, 182] on div "! NEGOTIATING ORDER 276732 - Amylex 5T Source SAB Polokwane Brewery Status Orde…" at bounding box center [510, 262] width 1021 height 418
click at [86, 162] on div "! NEGOTIATING ORDER 276732 - Amylex 5T Source SAB Polokwane Brewery Status Orde…" at bounding box center [510, 262] width 1021 height 418
click at [144, 166] on div "! NEGOTIATING ORDER 276732 - Amylex 5T Source SAB Polokwane Brewery Status Orde…" at bounding box center [510, 262] width 1021 height 418
click at [973, 248] on div "! NEGOTIATING ORDER 276732 - Amylex 5T Source SAB Polokwane Brewery Status Orde…" at bounding box center [510, 262] width 1021 height 418
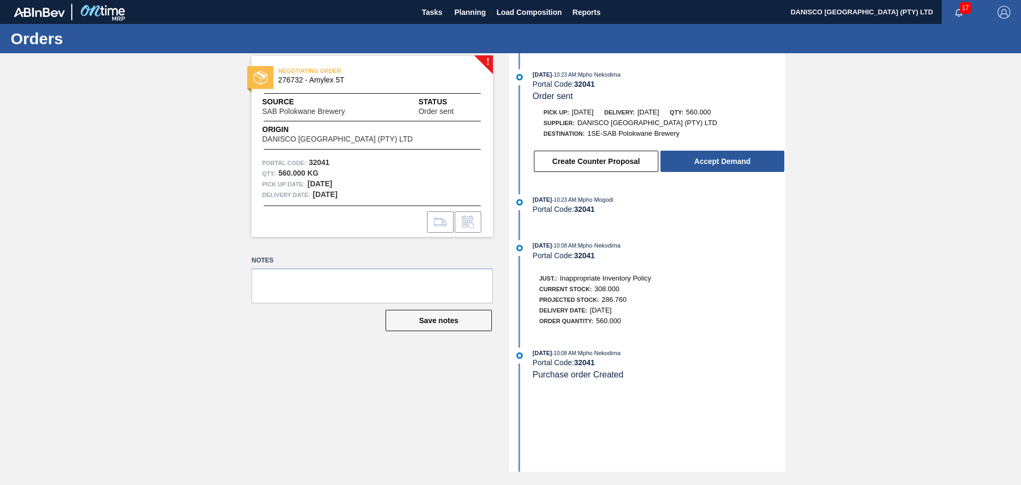
click at [115, 260] on div "! NEGOTIATING ORDER 276732 - Amylex 5T Source SAB Polokwane Brewery Status Orde…" at bounding box center [510, 262] width 1021 height 418
click at [109, 219] on div "! NEGOTIATING ORDER 276732 - Amylex 5T Source SAB Polokwane Brewery Status Orde…" at bounding box center [510, 262] width 1021 height 418
